Goal: Register for event/course

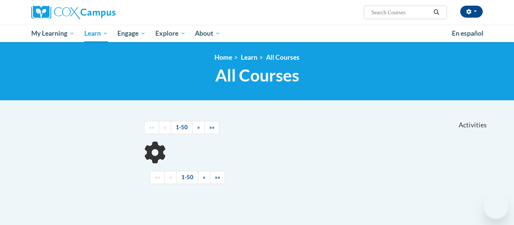
click at [388, 13] on input "Search..." at bounding box center [400, 12] width 60 height 9
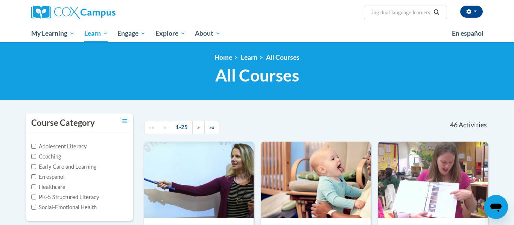
scroll to position [0, 24]
type input "supporting dual language learners right from the start"
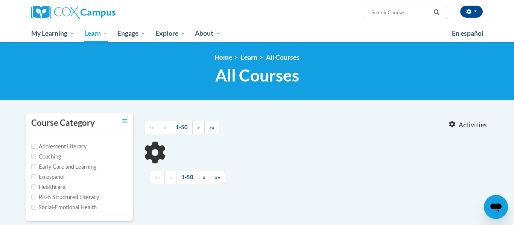
type input "supporting dual language learners right from the start"
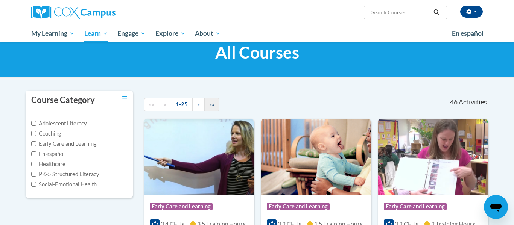
scroll to position [25, 0]
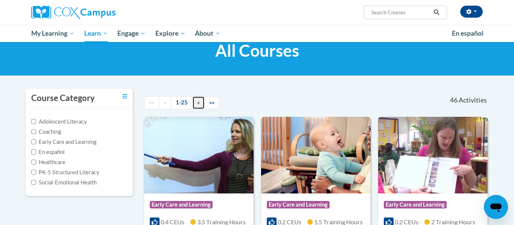
click at [197, 107] on link "»" at bounding box center [198, 102] width 12 height 13
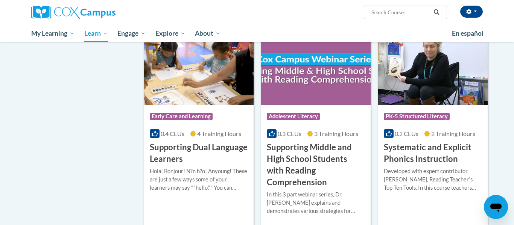
scroll to position [667, 0]
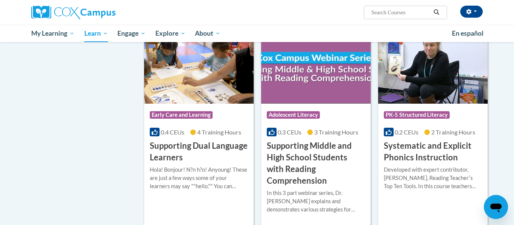
click at [215, 91] on img at bounding box center [198, 65] width 109 height 77
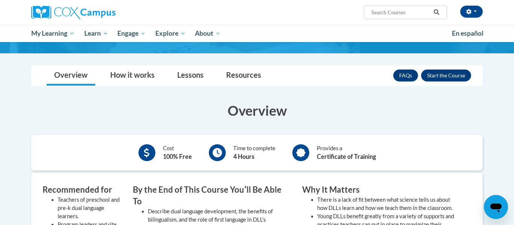
scroll to position [106, 0]
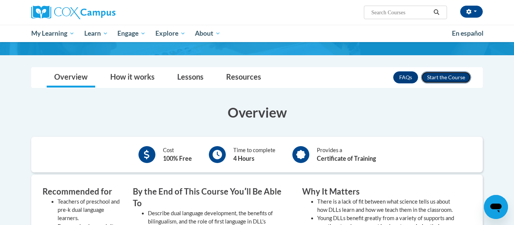
click at [444, 79] on button "Enroll" at bounding box center [446, 77] width 50 height 12
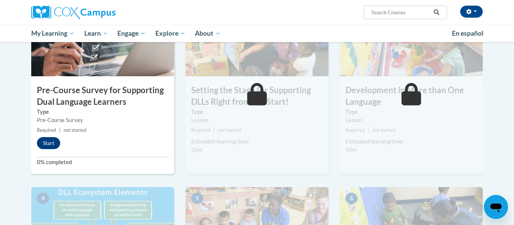
scroll to position [197, 0]
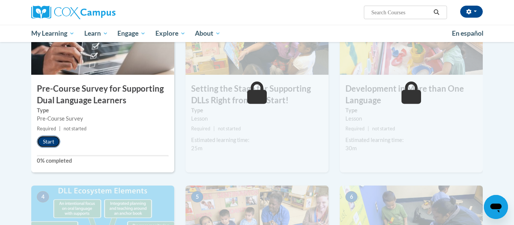
click at [44, 143] on button "Start" at bounding box center [48, 142] width 23 height 12
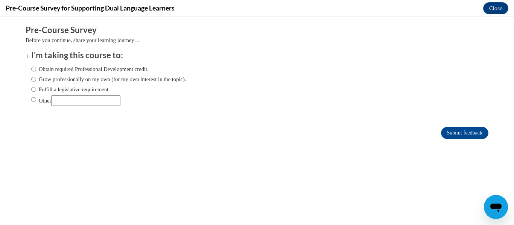
scroll to position [0, 0]
click at [33, 71] on input "Obtain required Professional Development credit." at bounding box center [33, 69] width 5 height 8
radio input "true"
click at [452, 134] on input "Submit feedback" at bounding box center [464, 133] width 47 height 12
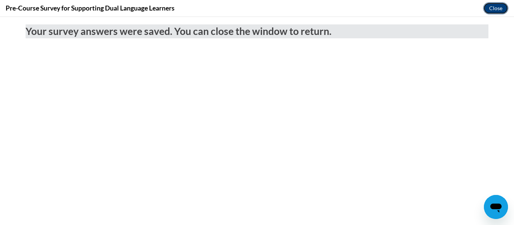
click at [502, 9] on button "Close" at bounding box center [495, 8] width 25 height 12
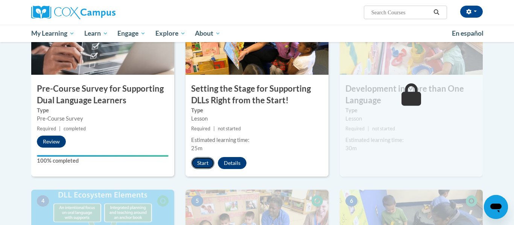
click at [202, 164] on button "Start" at bounding box center [202, 163] width 23 height 12
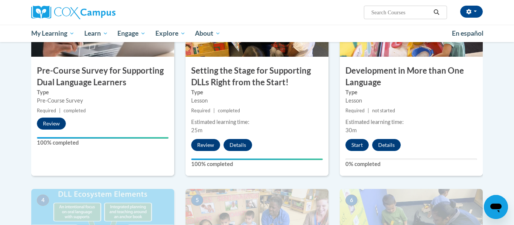
scroll to position [213, 0]
